Goal: Task Accomplishment & Management: Complete application form

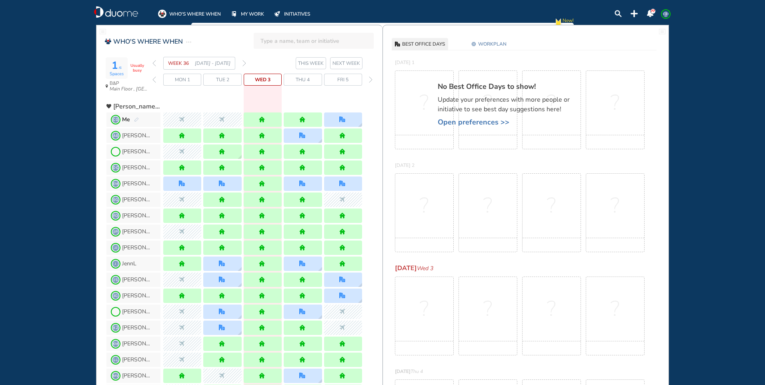
click at [245, 61] on img "forward week" at bounding box center [244, 63] width 4 height 6
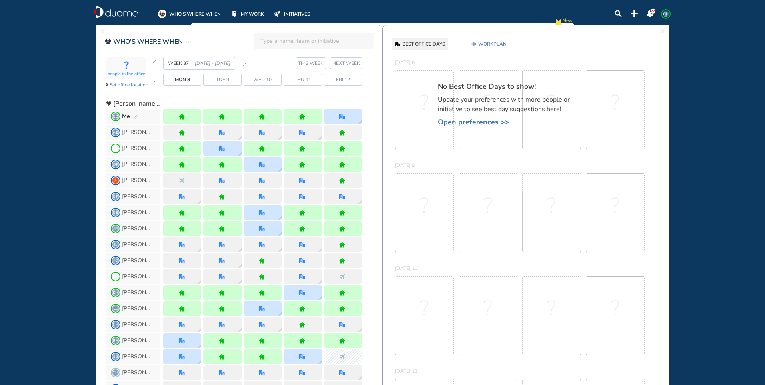
click at [245, 61] on img "forward week" at bounding box center [244, 63] width 4 height 6
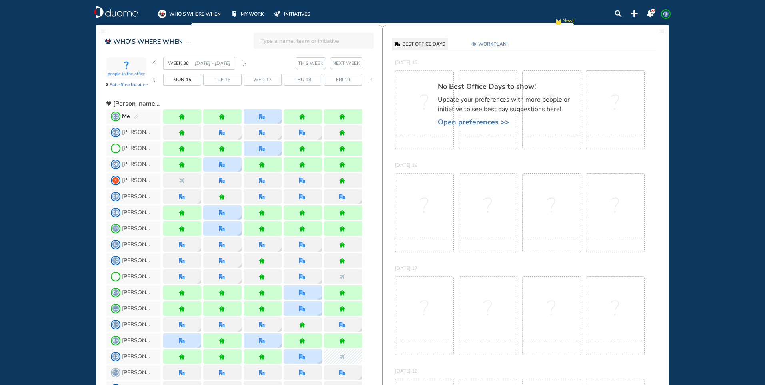
click at [153, 62] on img "back week" at bounding box center [154, 63] width 4 height 6
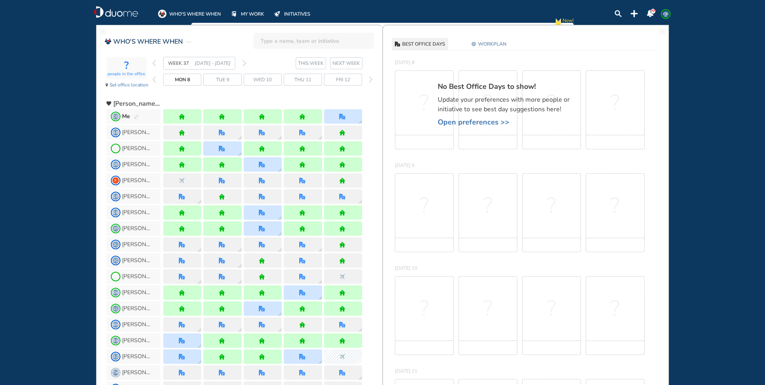
click at [244, 60] on img "forward week" at bounding box center [244, 63] width 4 height 6
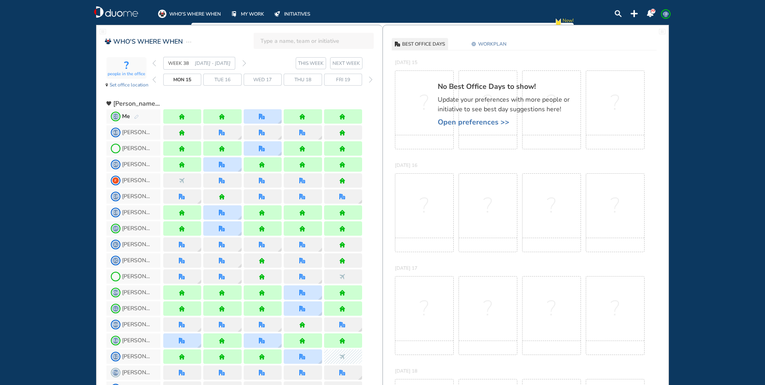
click at [244, 62] on img "forward week" at bounding box center [244, 63] width 4 height 6
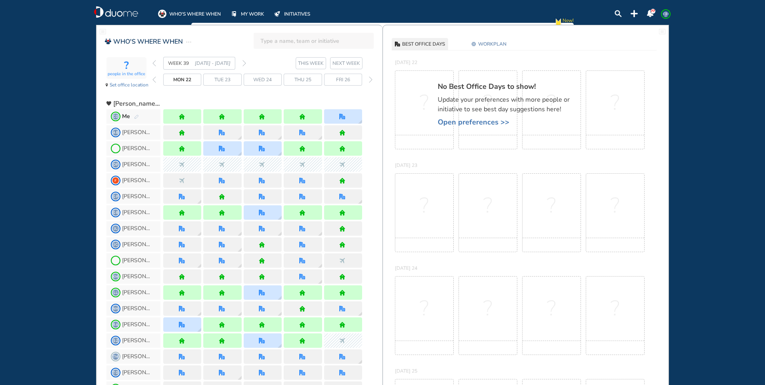
click at [244, 62] on img "forward week" at bounding box center [244, 63] width 4 height 6
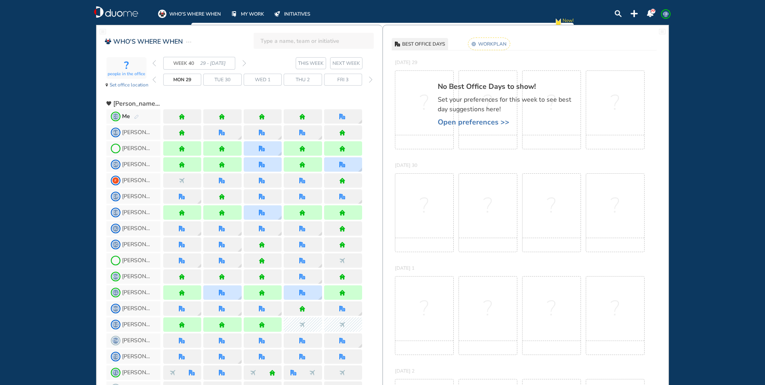
click at [136, 118] on img "pen-edit" at bounding box center [136, 116] width 5 height 5
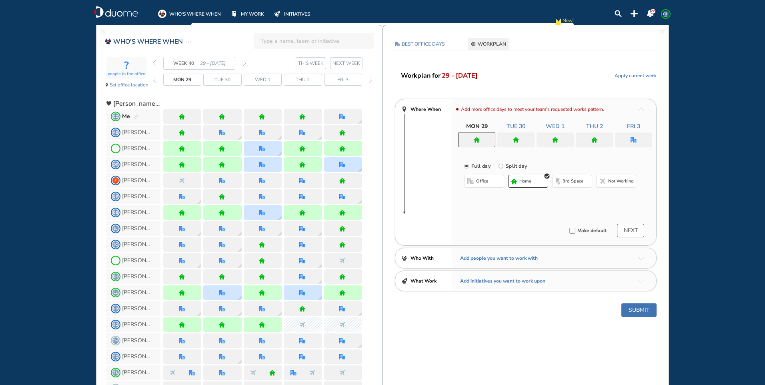
click at [535, 183] on button "home" at bounding box center [528, 181] width 40 height 13
drag, startPoint x: 523, startPoint y: 138, endPoint x: 521, endPoint y: 184, distance: 46.5
click at [523, 138] on div at bounding box center [515, 139] width 37 height 14
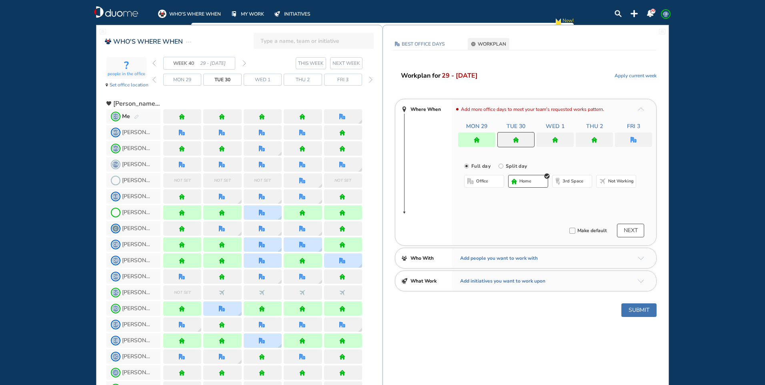
click at [521, 178] on button "home" at bounding box center [528, 181] width 40 height 13
drag, startPoint x: 554, startPoint y: 139, endPoint x: 548, endPoint y: 157, distance: 19.1
click at [554, 140] on img "home" at bounding box center [555, 140] width 6 height 6
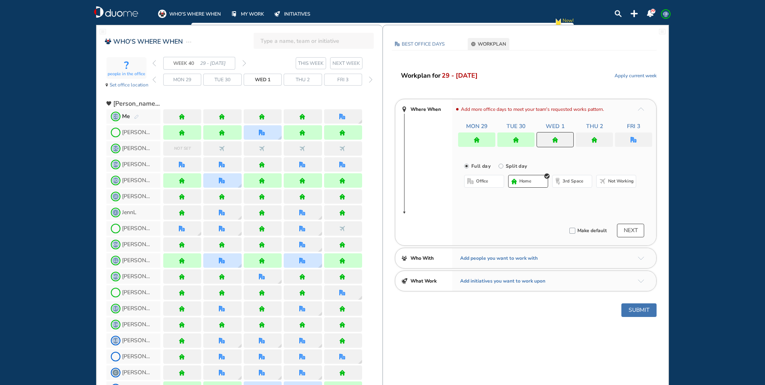
click at [537, 175] on button "home" at bounding box center [528, 181] width 40 height 13
click at [591, 142] on div at bounding box center [594, 139] width 37 height 14
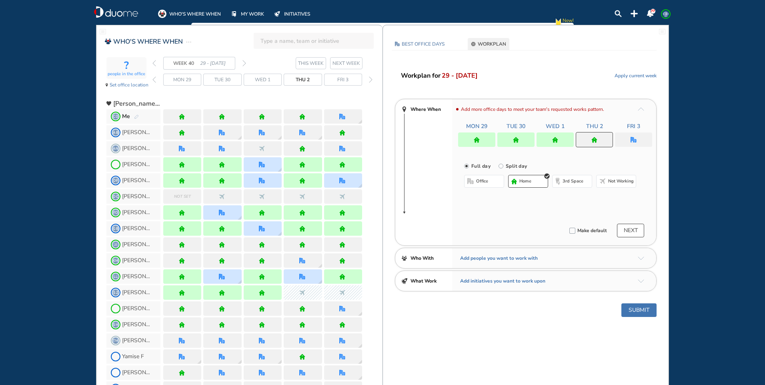
click at [534, 184] on button "home" at bounding box center [528, 181] width 40 height 13
click at [631, 137] on img "office" at bounding box center [634, 140] width 6 height 6
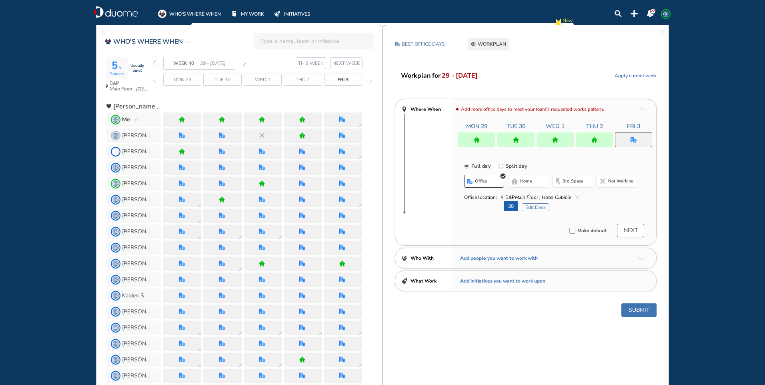
click at [643, 311] on button "Submit" at bounding box center [638, 310] width 35 height 14
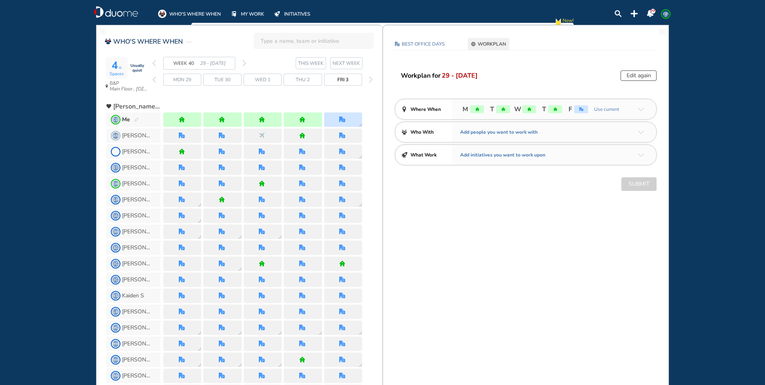
click at [244, 64] on img "forward week" at bounding box center [244, 63] width 4 height 6
